Goal: Find specific page/section: Find specific page/section

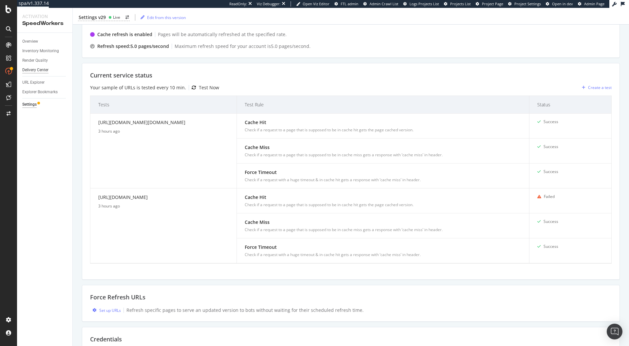
scroll to position [136, 0]
click at [46, 86] on div "LogAnalyzer" at bounding box center [37, 85] width 26 height 7
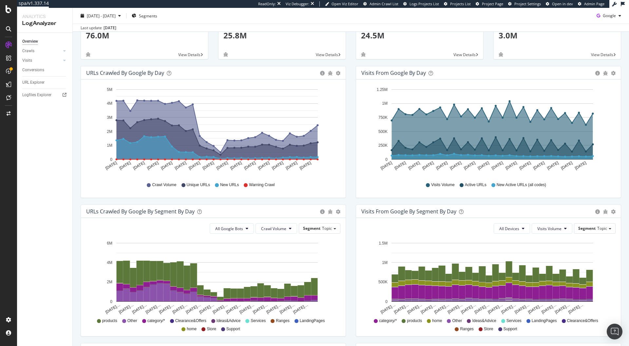
scroll to position [64, 0]
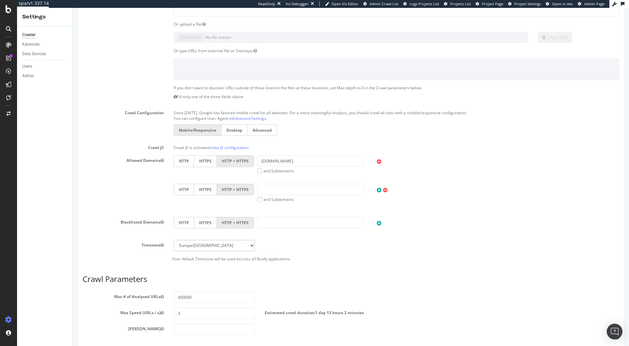
scroll to position [231, 0]
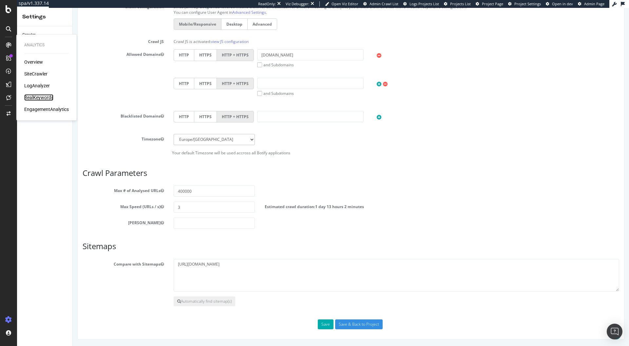
click at [38, 97] on div "RealKeywords" at bounding box center [38, 97] width 29 height 7
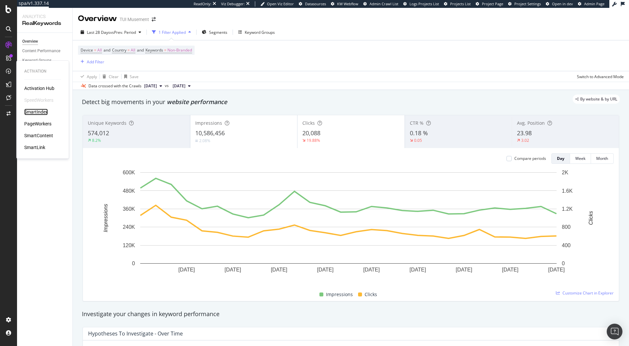
click at [37, 115] on div "SmartIndex" at bounding box center [36, 112] width 24 height 7
